Goal: Information Seeking & Learning: Learn about a topic

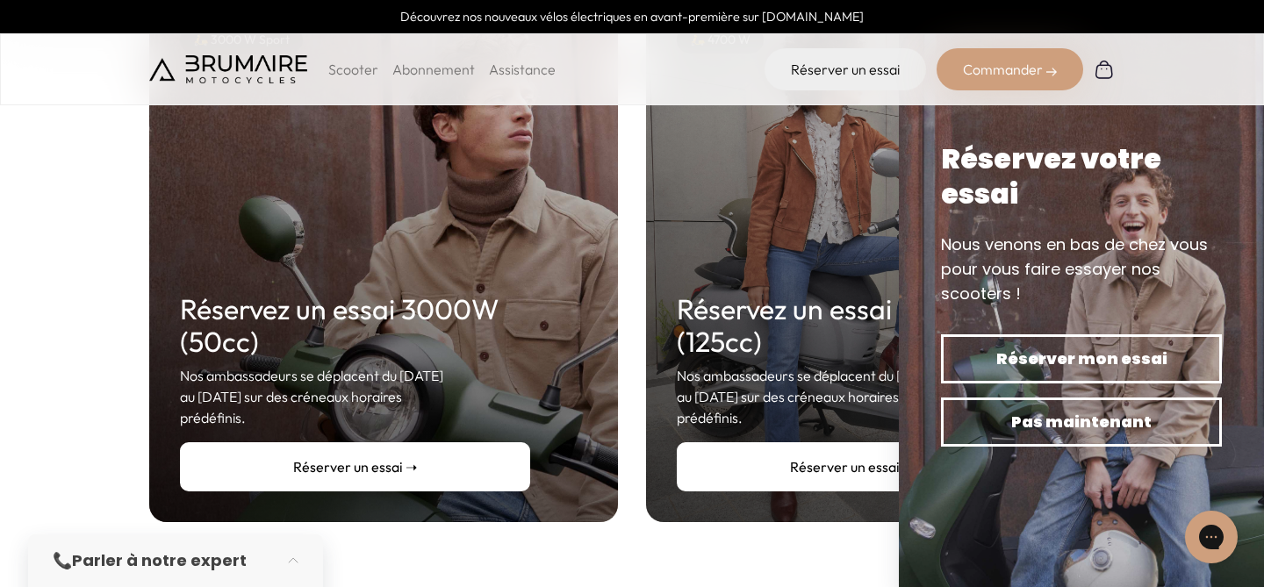
scroll to position [336, 0]
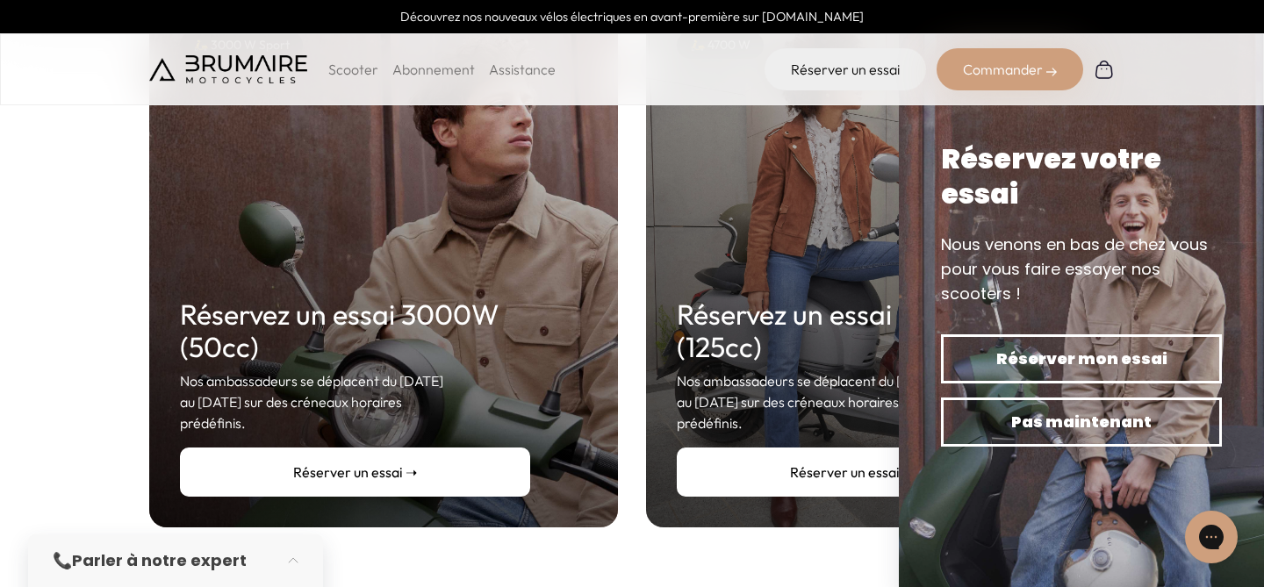
click at [774, 457] on link "Réserver un essai ➝" at bounding box center [852, 472] width 350 height 49
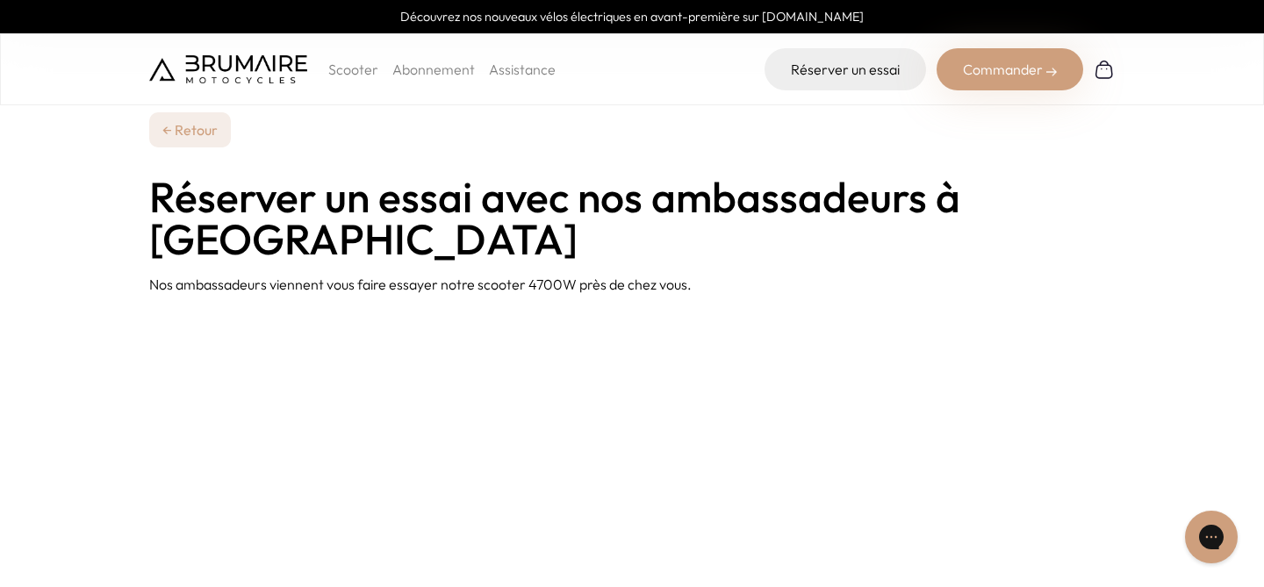
click at [352, 74] on p "Scooter" at bounding box center [353, 69] width 50 height 21
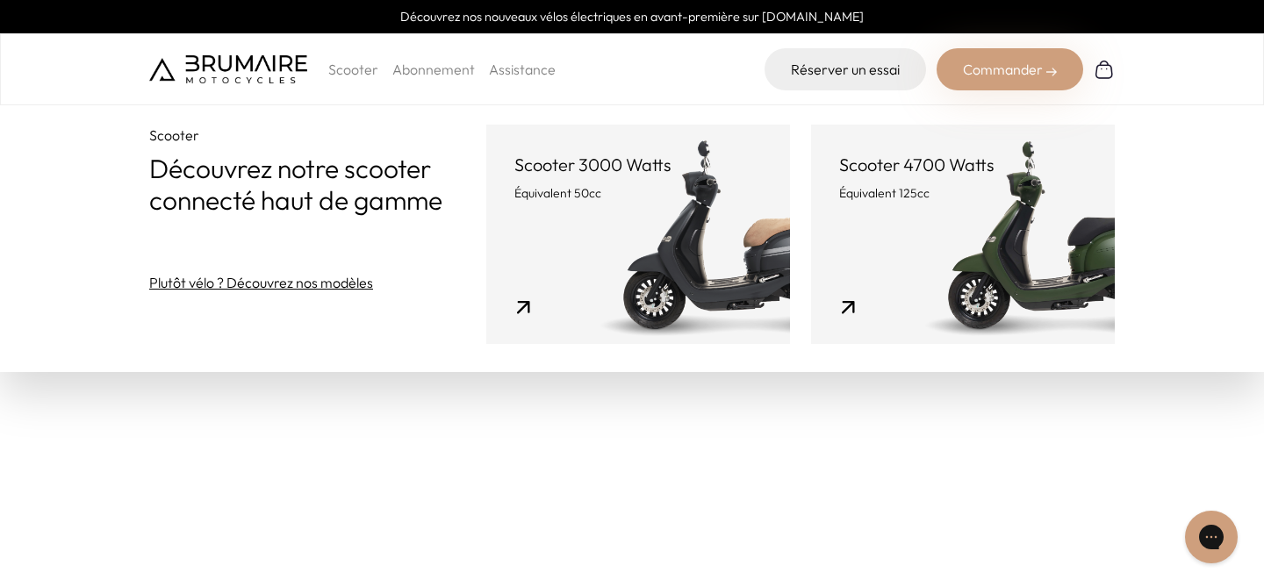
click at [419, 70] on link "Abonnement" at bounding box center [433, 70] width 83 height 18
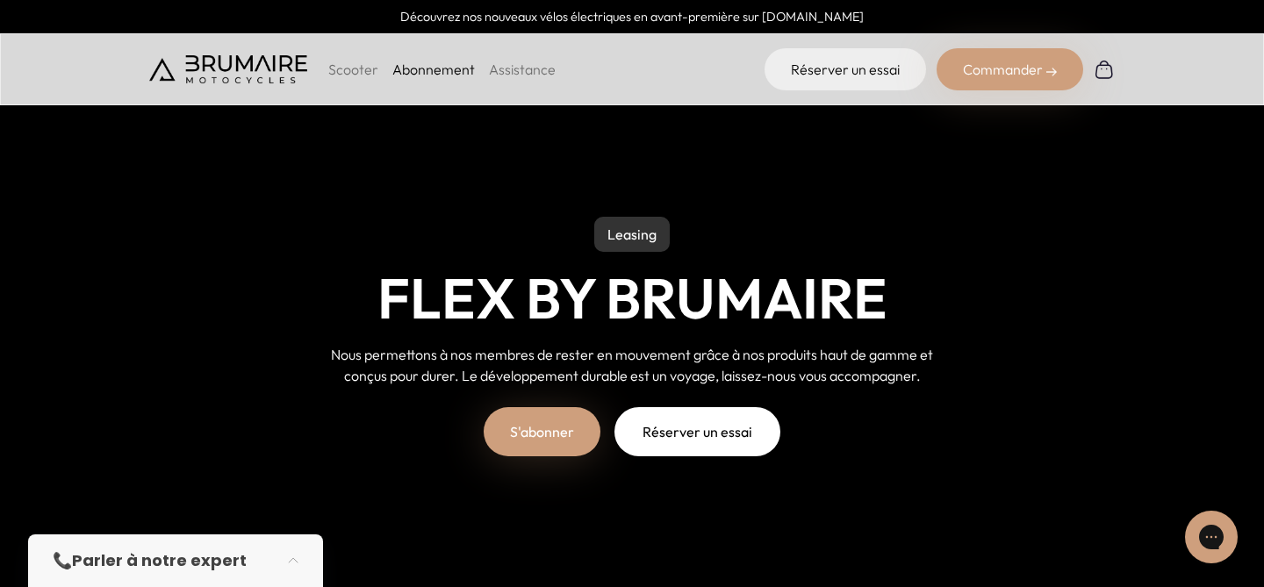
click at [364, 72] on p "Scooter" at bounding box center [353, 69] width 50 height 21
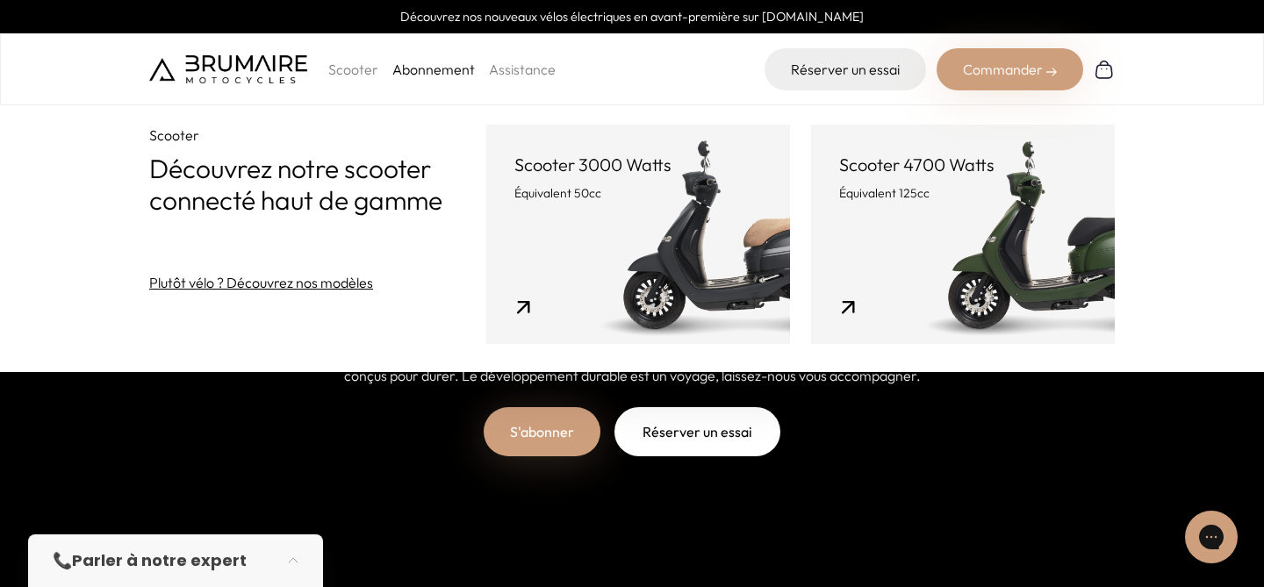
click at [852, 255] on link "Scooter 4700 Watts Équivalent 125cc" at bounding box center [963, 235] width 304 height 220
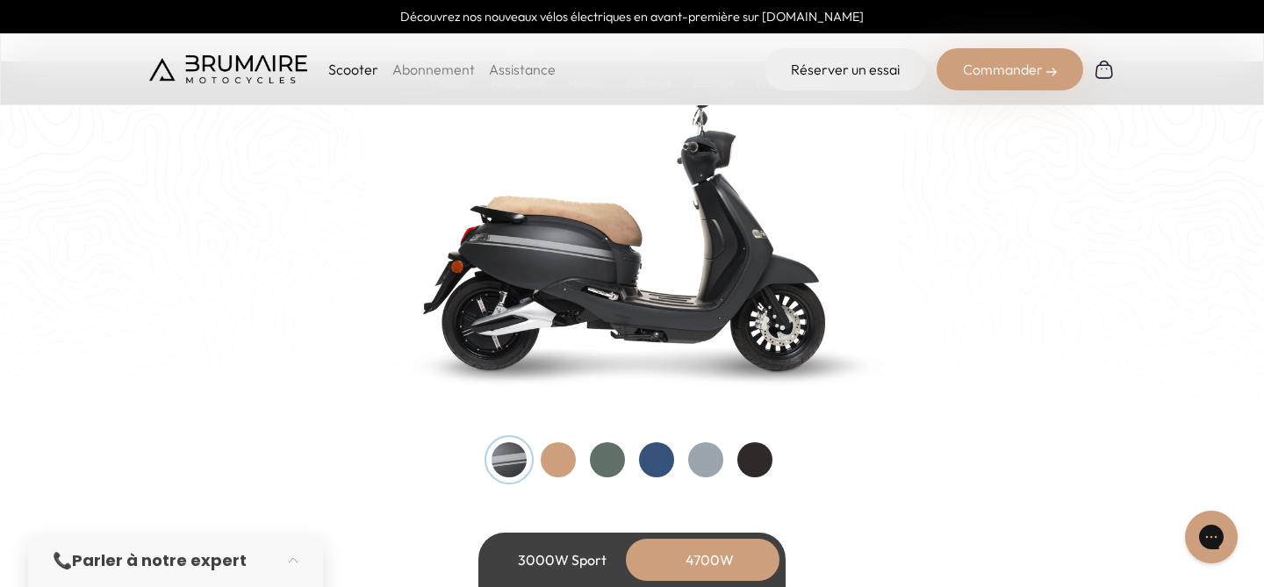
scroll to position [1856, 0]
click at [611, 465] on div at bounding box center [607, 460] width 35 height 35
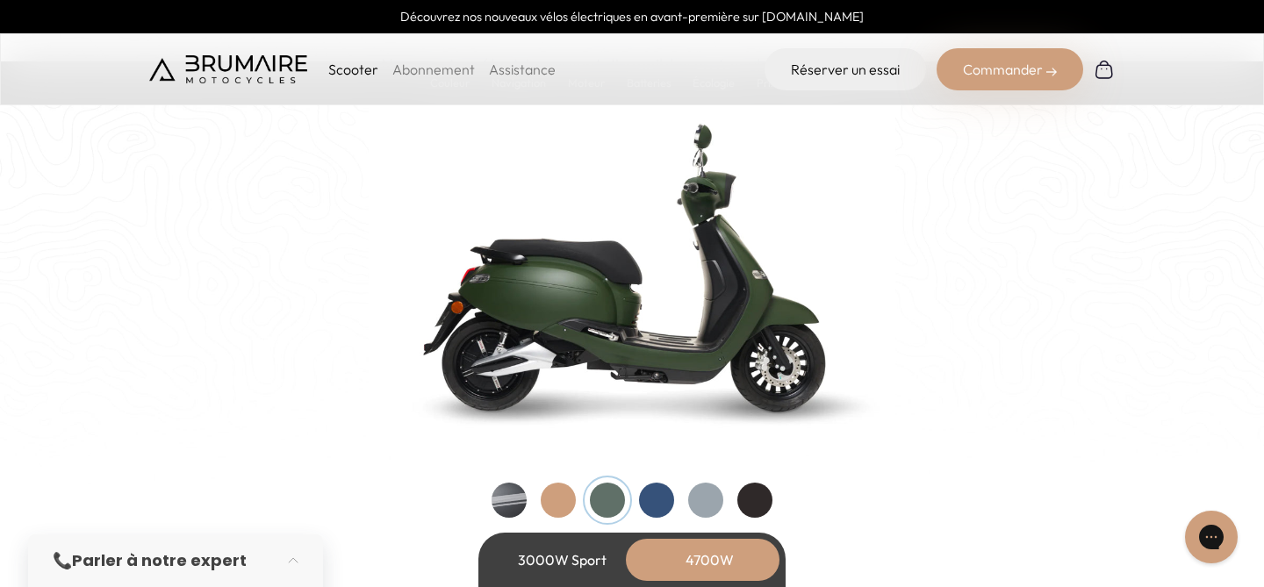
scroll to position [1816, 0]
click at [662, 496] on div at bounding box center [656, 501] width 35 height 35
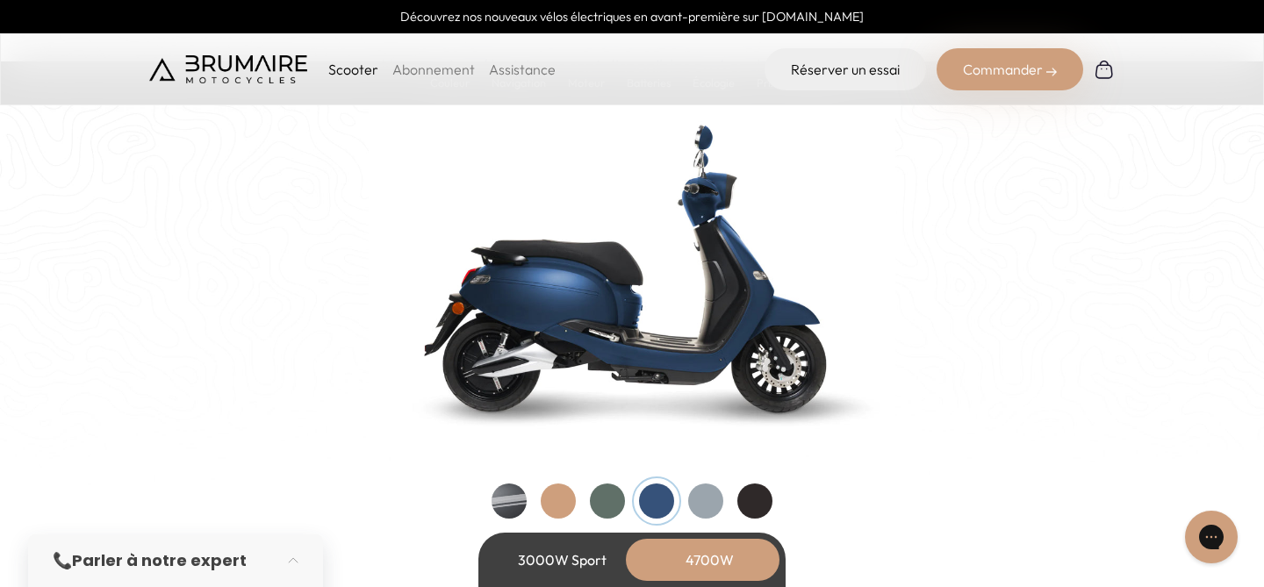
click at [700, 503] on div at bounding box center [705, 501] width 35 height 35
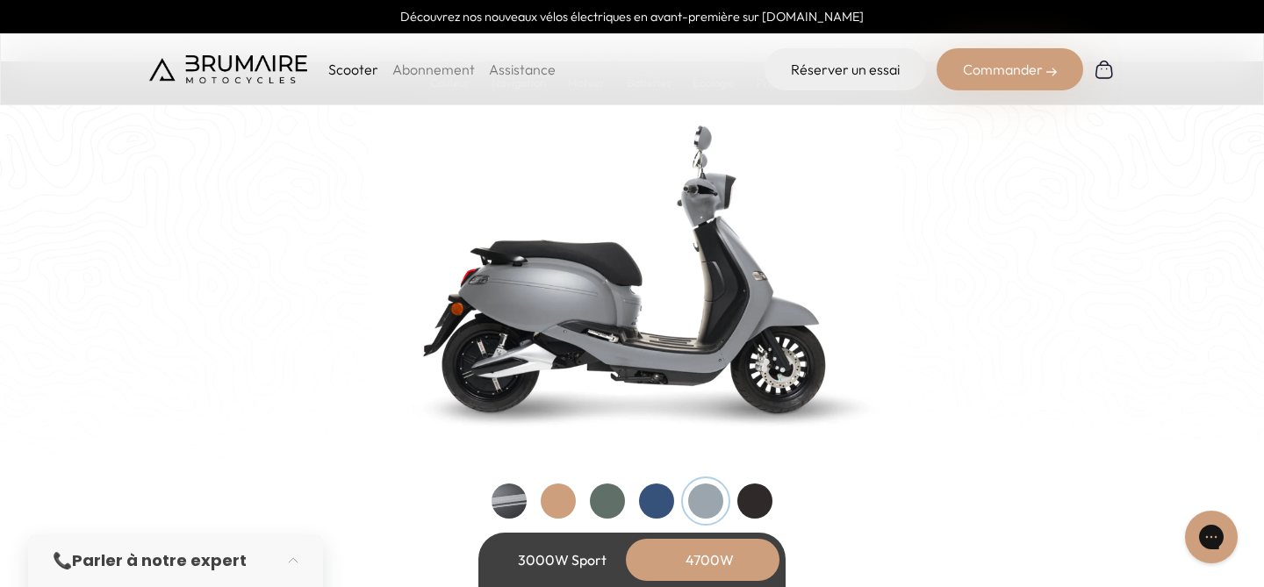
click at [750, 501] on div at bounding box center [755, 501] width 35 height 35
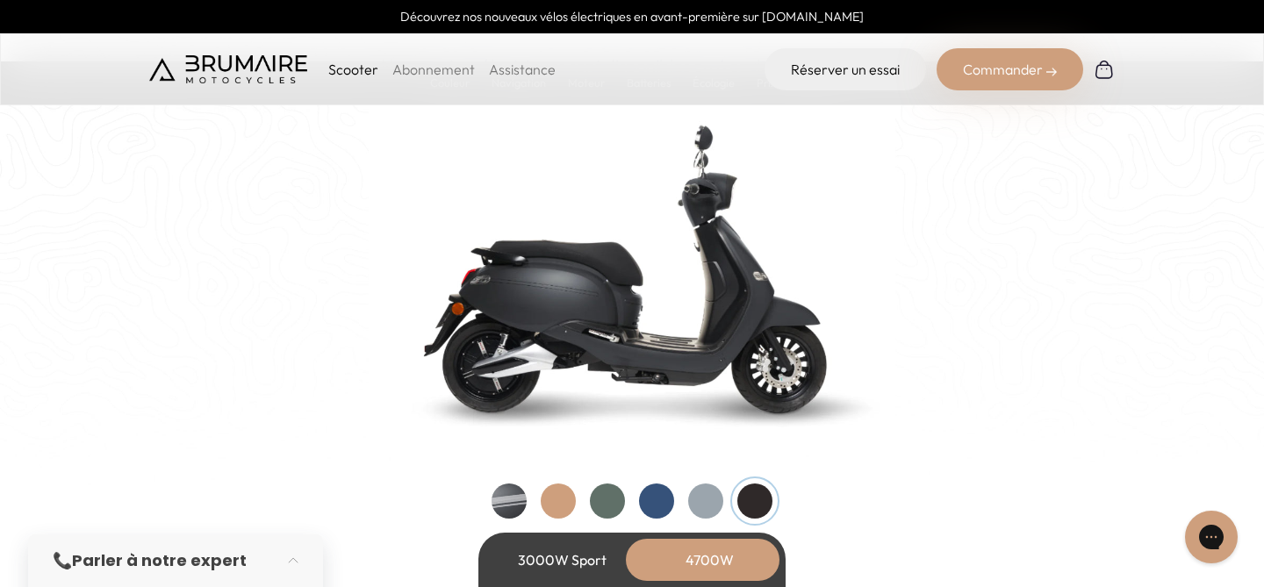
click at [564, 495] on div at bounding box center [558, 501] width 35 height 35
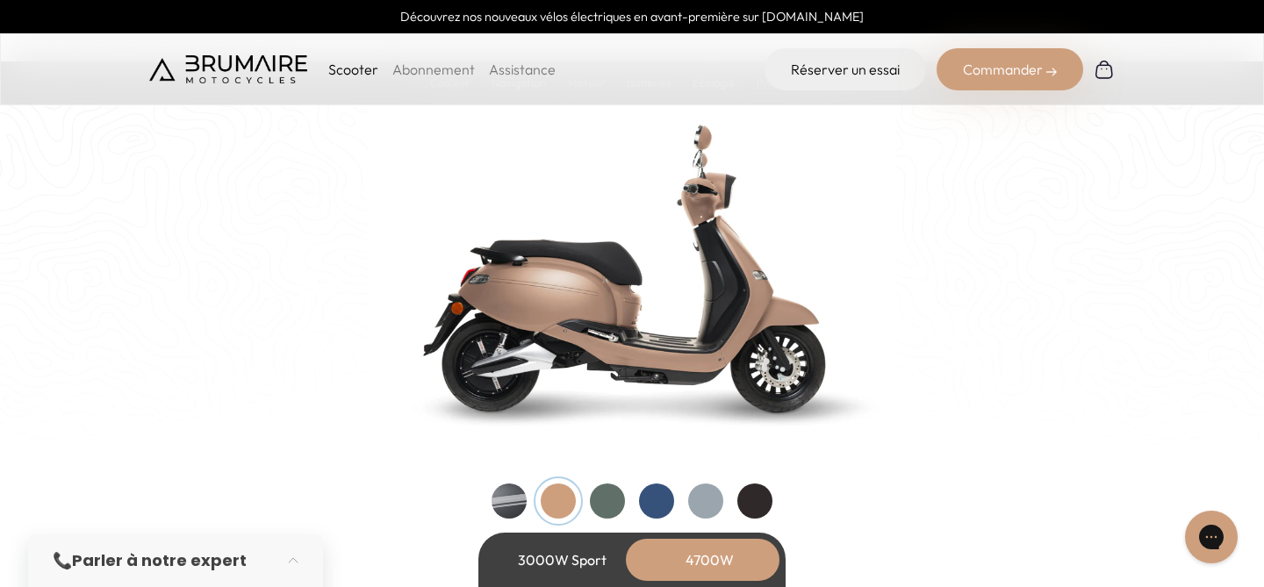
click at [598, 512] on div at bounding box center [607, 501] width 35 height 35
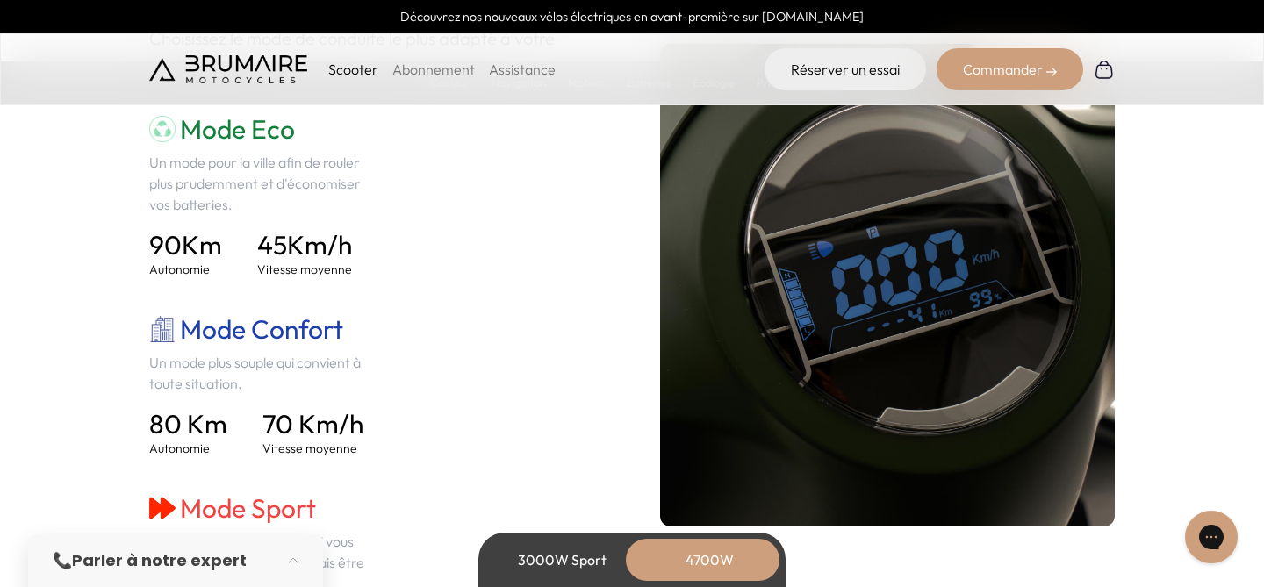
scroll to position [2561, 0]
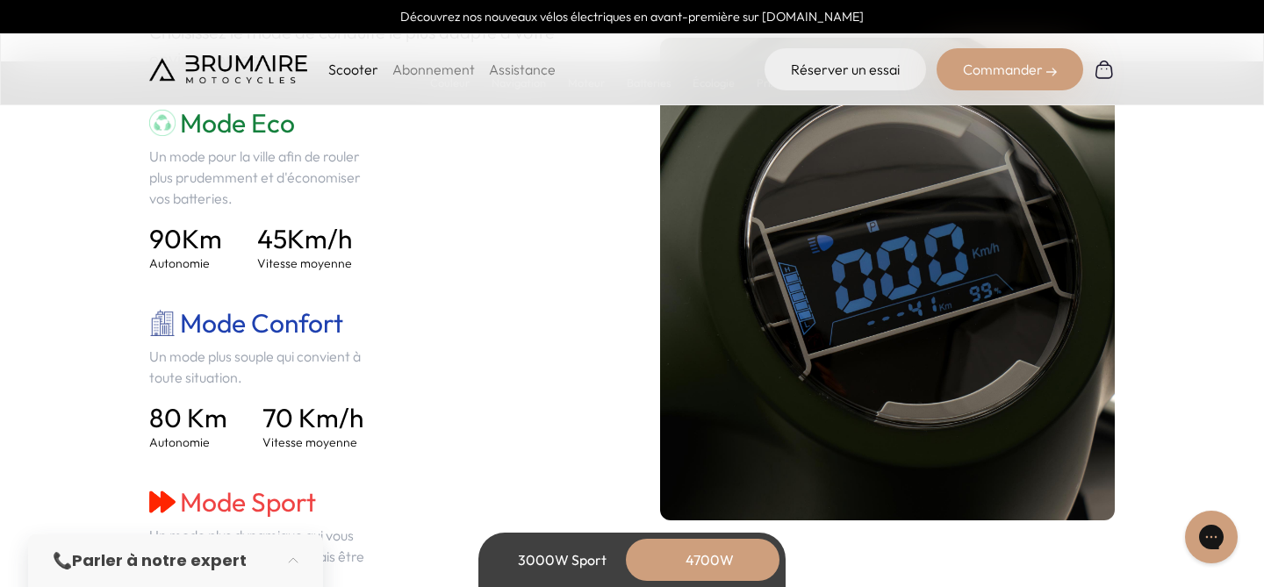
click at [183, 422] on h4 "80 Km" at bounding box center [188, 418] width 78 height 32
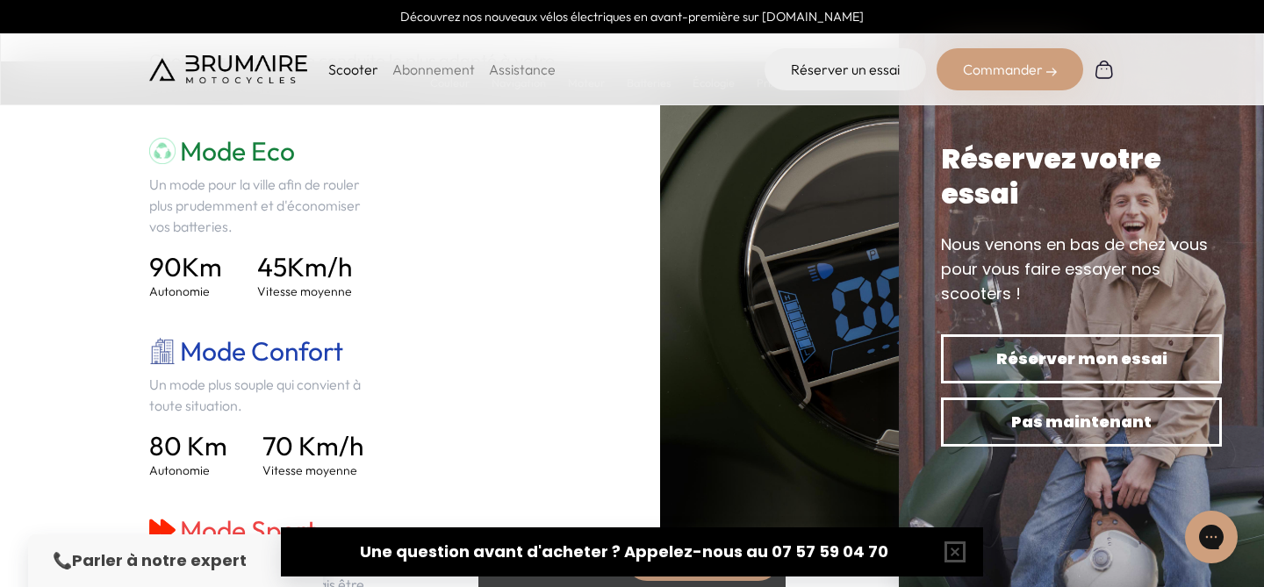
scroll to position [2547, 0]
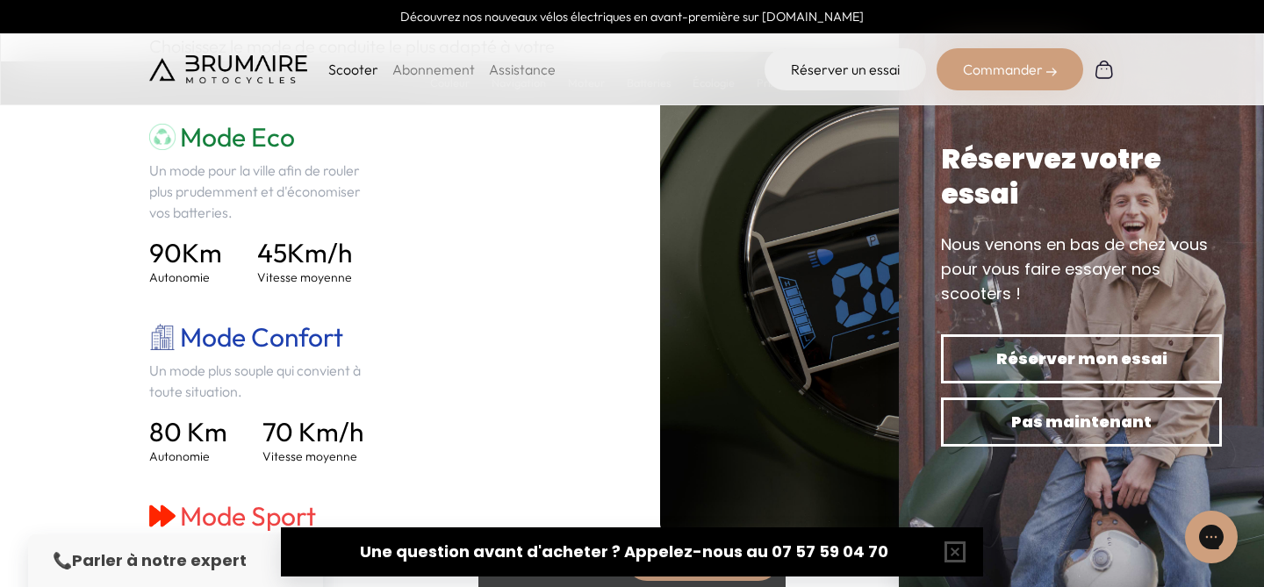
click at [409, 279] on div "Mode Eco Un mode pour la ville afin de rouler plus prudemment et d'économiser v…" at bounding box center [376, 393] width 455 height 544
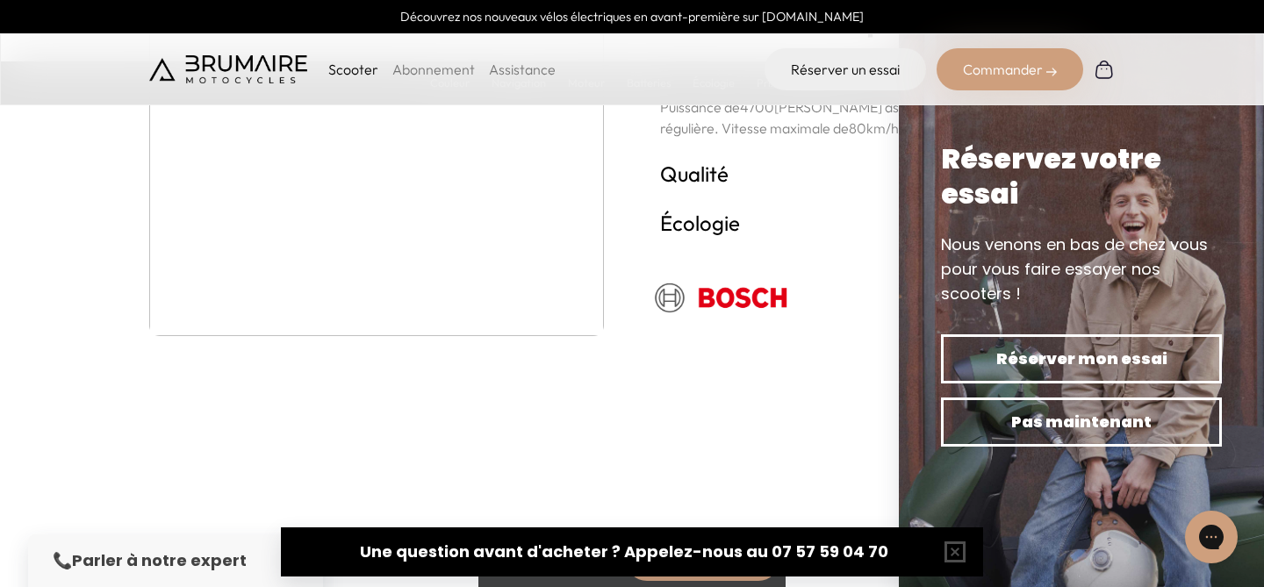
scroll to position [3447, 0]
click at [940, 407] on div "Réserver mon essai Pas maintenant" at bounding box center [1081, 391] width 295 height 126
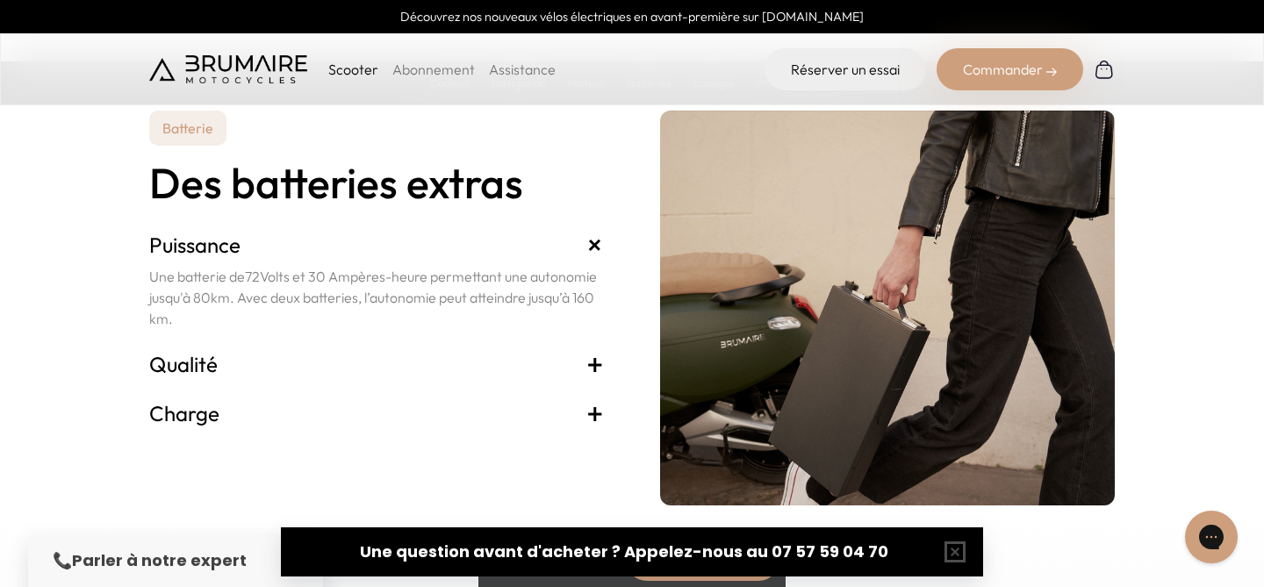
scroll to position [3845, 0]
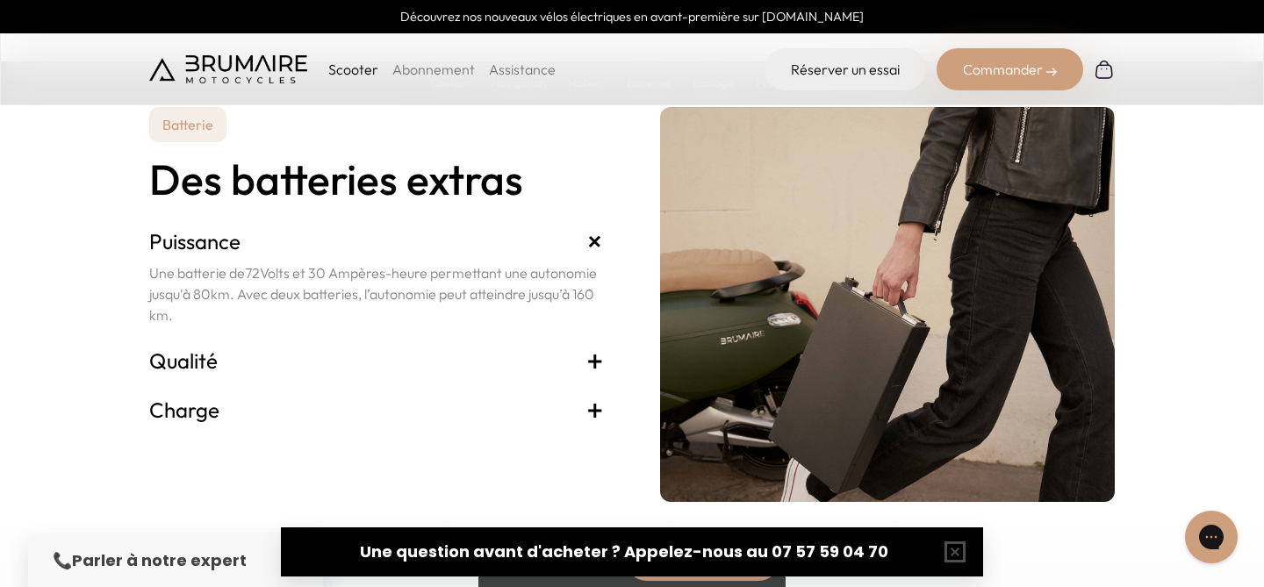
click at [408, 403] on h3 "Charge +" at bounding box center [376, 410] width 455 height 28
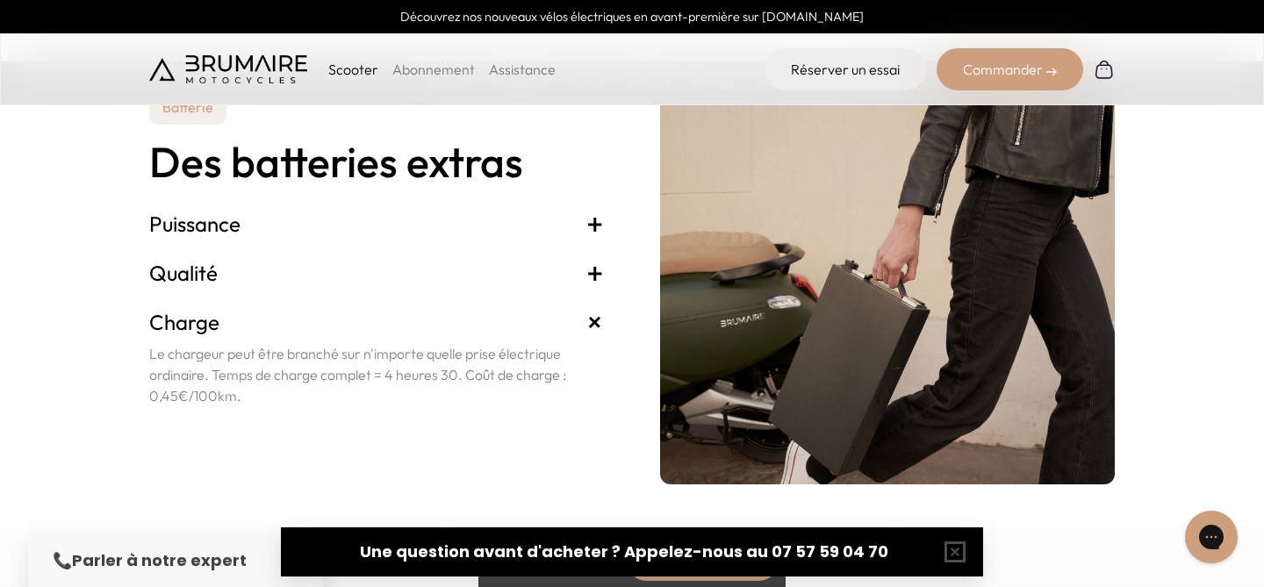
scroll to position [3870, 0]
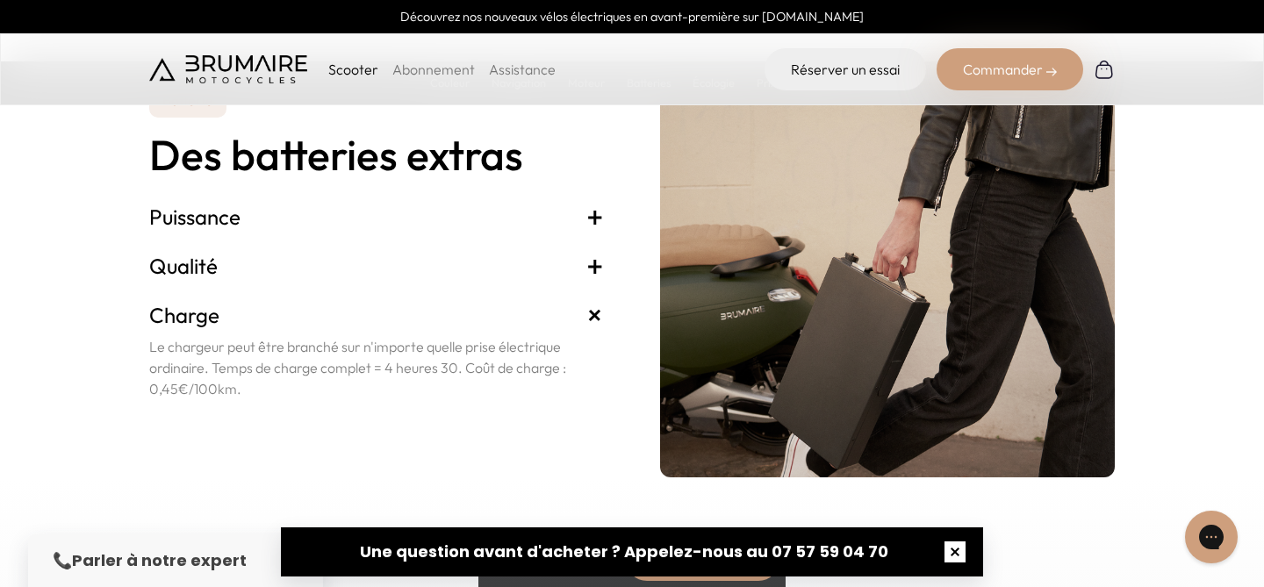
click at [957, 553] on button "button" at bounding box center [955, 552] width 56 height 56
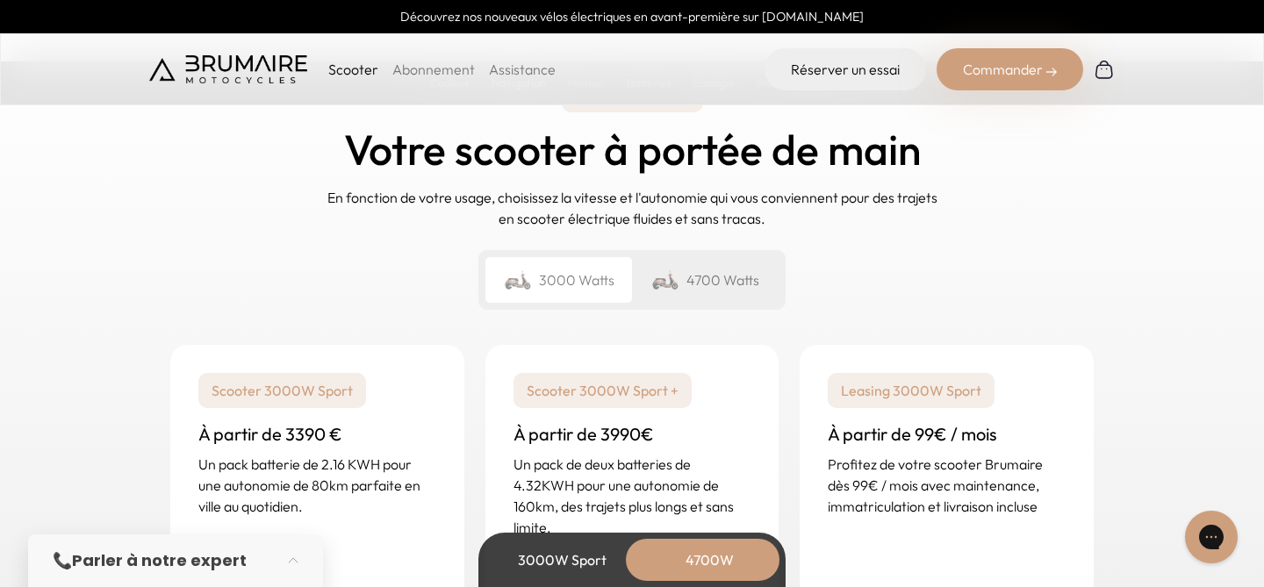
scroll to position [4328, 0]
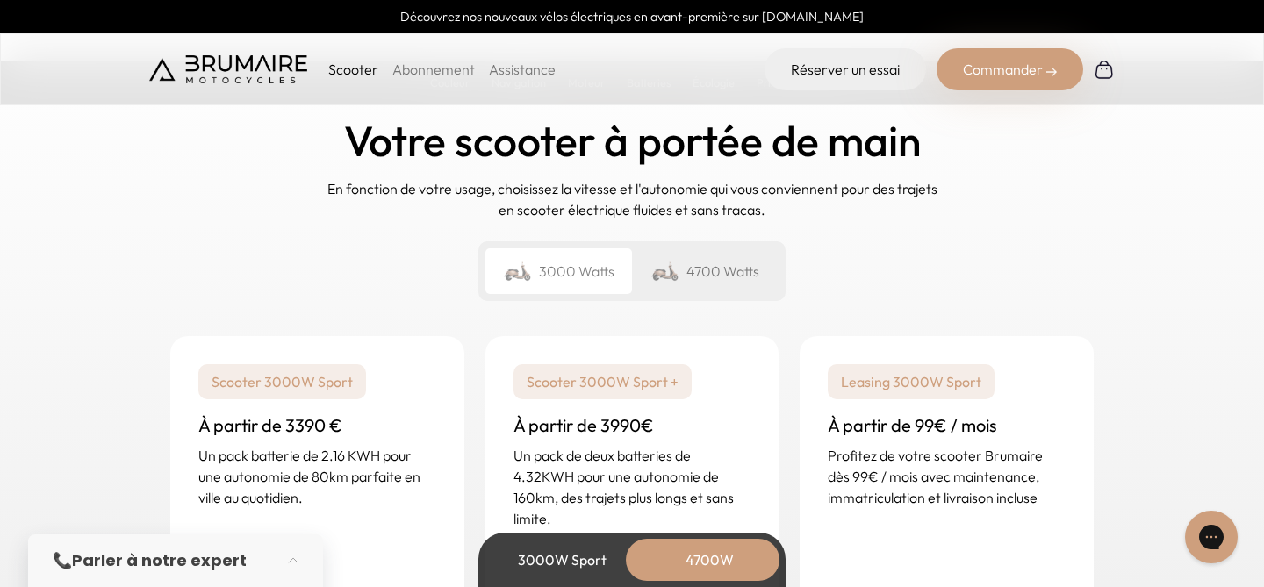
click at [696, 270] on div "4700 Watts" at bounding box center [705, 271] width 147 height 46
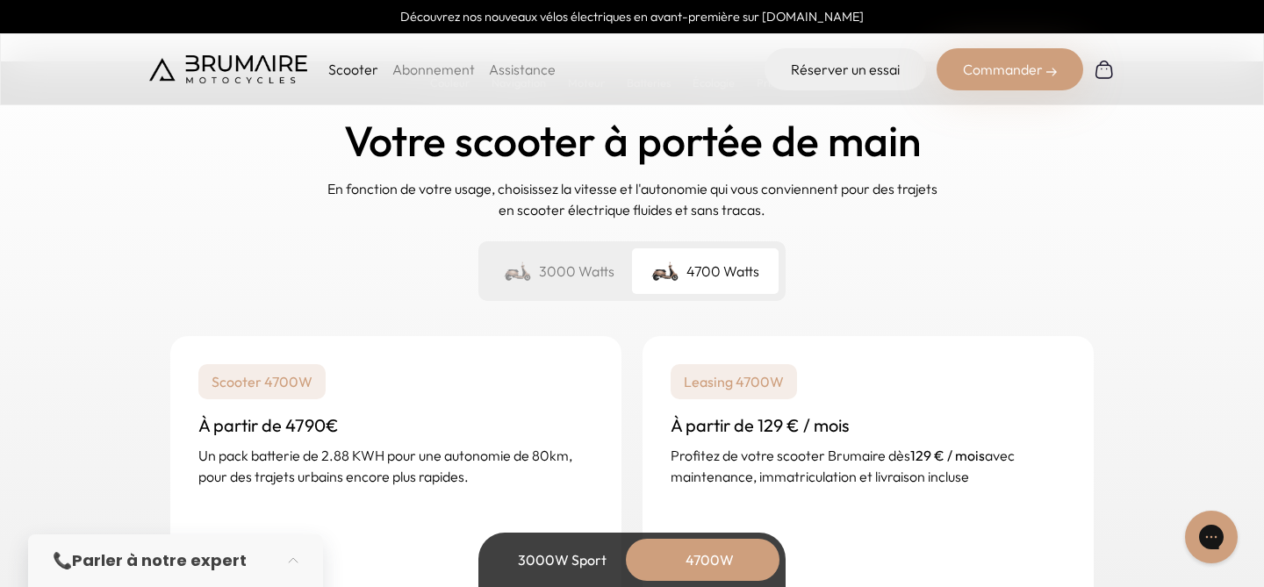
click at [581, 270] on div "3000 Watts" at bounding box center [559, 271] width 147 height 46
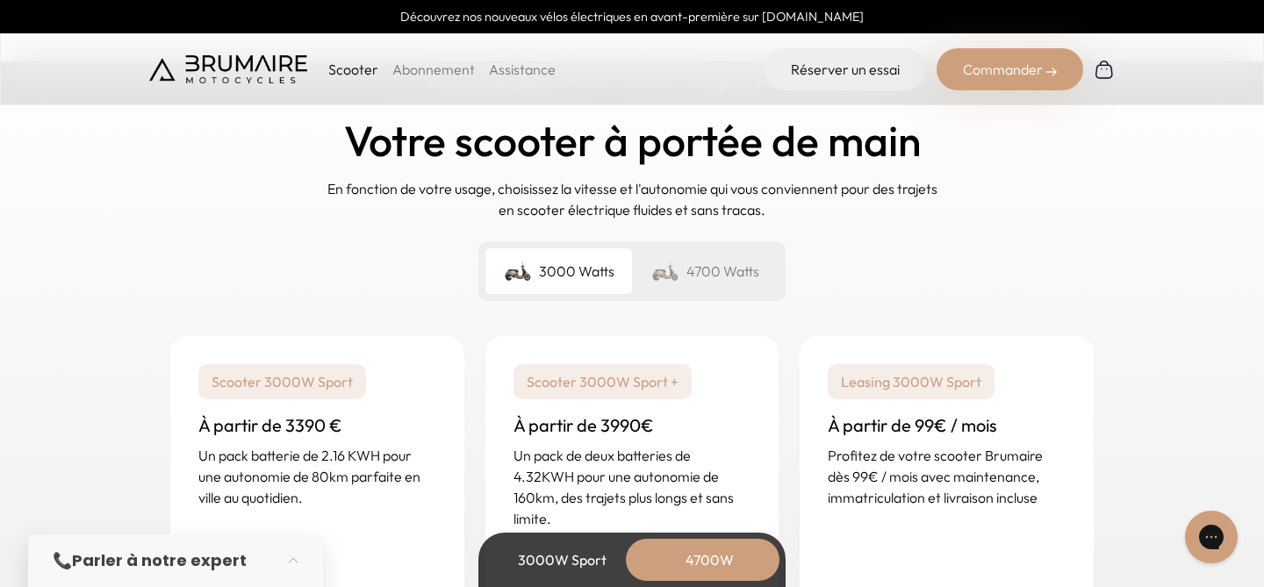
click at [677, 276] on img at bounding box center [666, 271] width 28 height 25
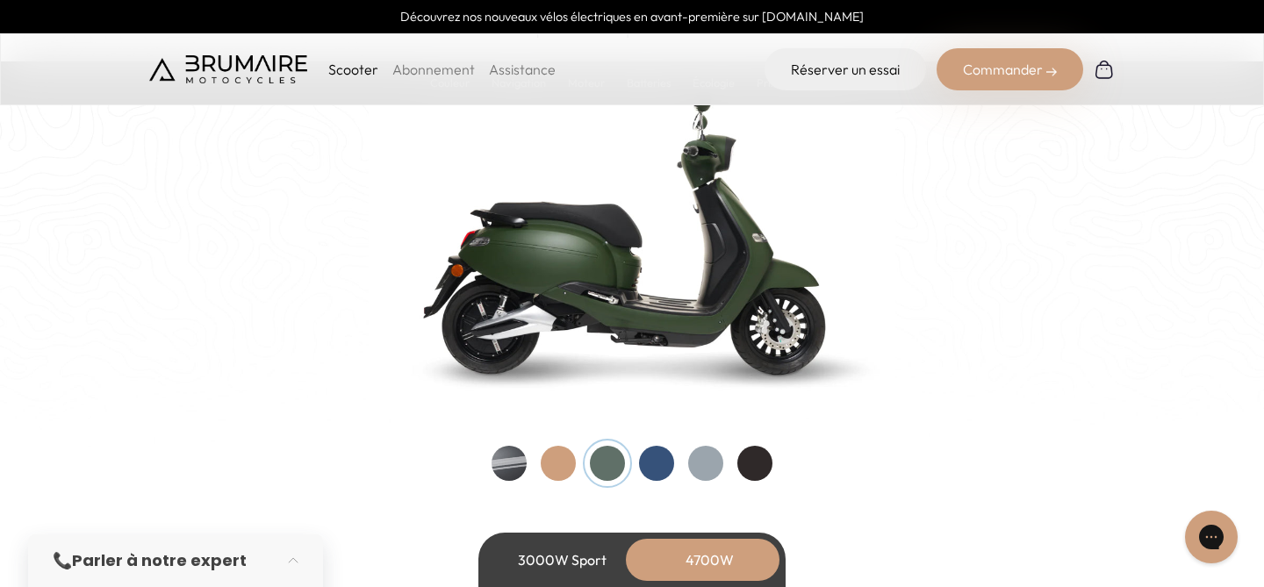
scroll to position [1860, 0]
